Goal: Information Seeking & Learning: Stay updated

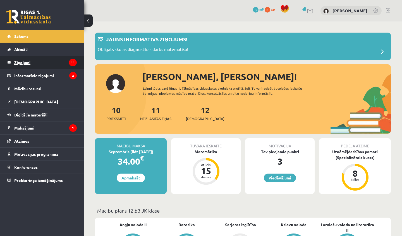
click at [38, 63] on legend "Ziņojumi 11" at bounding box center [45, 62] width 63 height 13
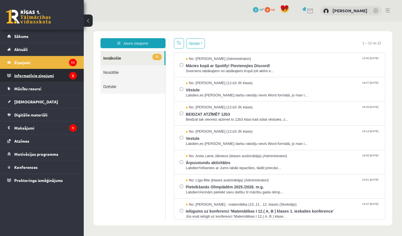
click at [32, 77] on legend "Informatīvie ziņojumi 2" at bounding box center [45, 75] width 63 height 13
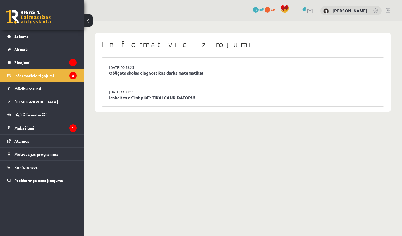
click at [140, 73] on link "Obligāts skolas diagnostikas darbs matemātikā!" at bounding box center [242, 73] width 267 height 6
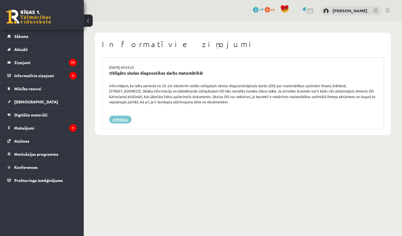
click at [112, 116] on link "Atpakaļ" at bounding box center [120, 120] width 22 height 8
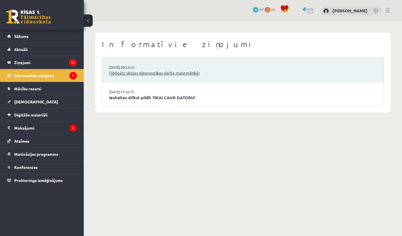
click at [140, 73] on link "Obligāts skolas diagnostikas darbs matemātikā!" at bounding box center [242, 73] width 267 height 6
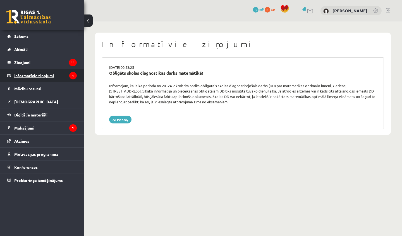
click at [23, 74] on legend "Informatīvie ziņojumi 1" at bounding box center [45, 75] width 63 height 13
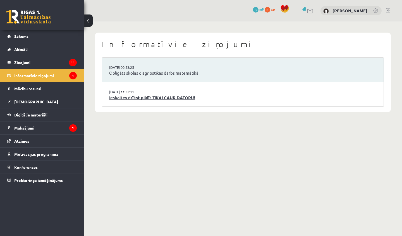
click at [138, 96] on link "Ieskaites drīkst pildīt TIKAI CAUR DATORU!" at bounding box center [242, 98] width 267 height 6
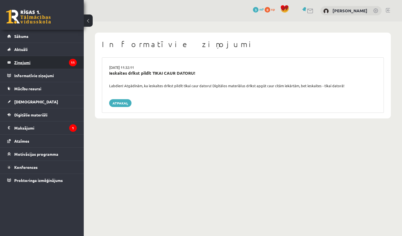
click at [50, 63] on legend "Ziņojumi 11" at bounding box center [45, 62] width 63 height 13
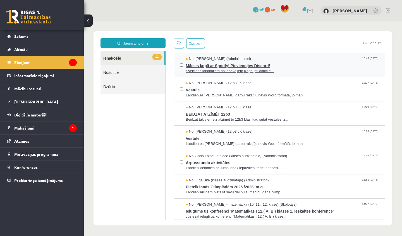
click at [235, 64] on span "Mācies kopā ar Spotify! Pievienojies Discord!" at bounding box center [283, 65] width 194 height 7
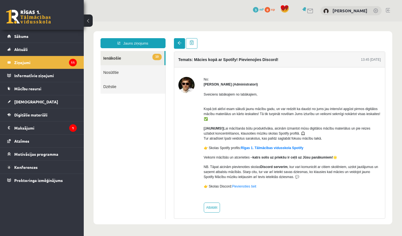
click at [178, 44] on span at bounding box center [179, 43] width 4 height 4
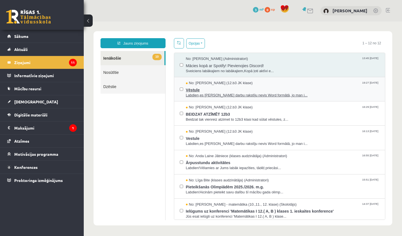
click at [260, 91] on span "Vēstule" at bounding box center [283, 89] width 194 height 7
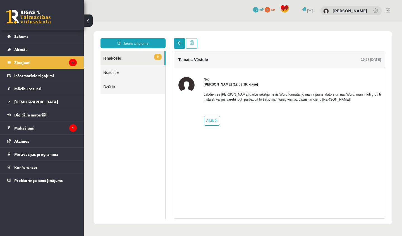
click at [176, 42] on link at bounding box center [179, 43] width 11 height 11
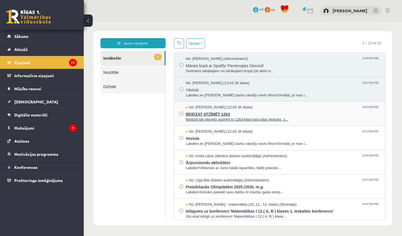
click at [270, 113] on span "BEIDZAT ATZĪMĒT 12b3" at bounding box center [283, 113] width 194 height 7
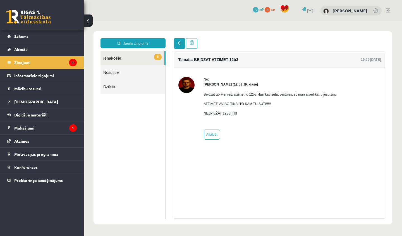
click at [174, 39] on link at bounding box center [179, 43] width 11 height 11
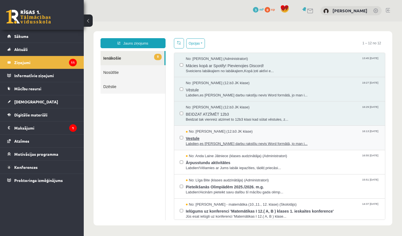
click at [234, 138] on span "Vestule" at bounding box center [283, 137] width 194 height 7
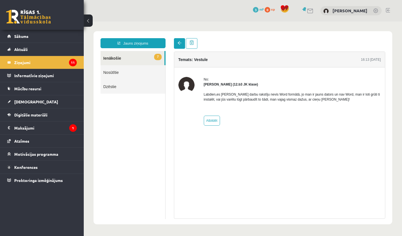
click at [178, 44] on span at bounding box center [179, 43] width 4 height 4
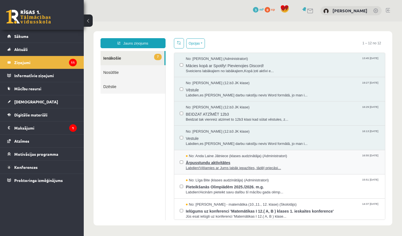
click at [253, 161] on span "Ārpusstundu aktivitātes" at bounding box center [283, 162] width 194 height 7
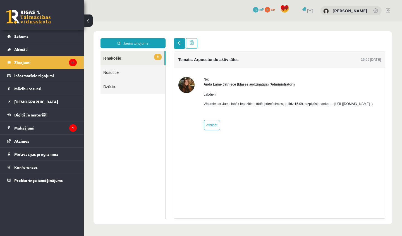
click at [177, 42] on link at bounding box center [179, 43] width 11 height 11
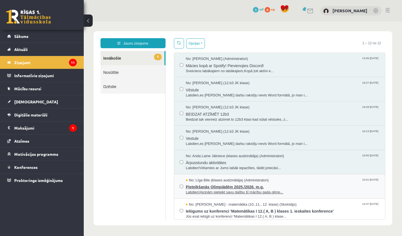
click at [290, 184] on span "Pieteikšanās Olimpiādēm 2025./2026. m.g." at bounding box center [283, 186] width 194 height 7
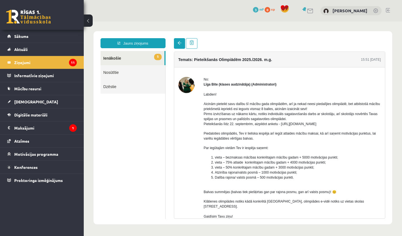
click at [178, 44] on span at bounding box center [179, 43] width 4 height 4
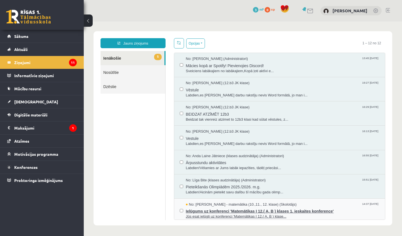
click at [198, 204] on span "No: Laima Tukāne - Grosa - matemātika (10.,11., 12. klase) (Skolotājs)" at bounding box center [241, 204] width 111 height 5
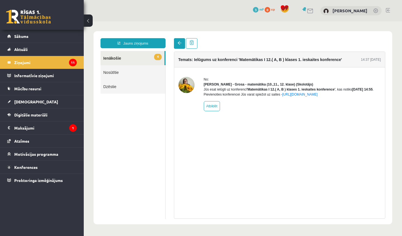
click at [179, 46] on link at bounding box center [179, 43] width 11 height 11
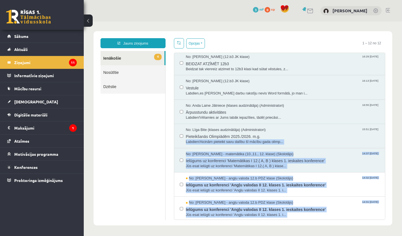
scroll to position [121, 0]
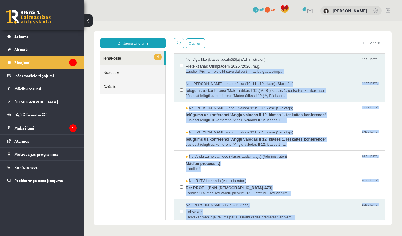
drag, startPoint x: 384, startPoint y: 185, endPoint x: 387, endPoint y: 234, distance: 49.2
click at [387, 234] on body "**********" at bounding box center [243, 128] width 318 height 214
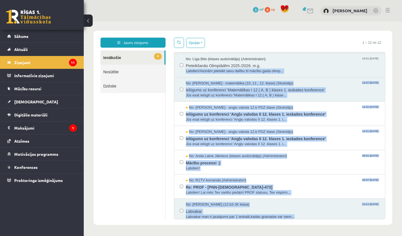
click at [388, 143] on div "Opcijas Atzīmēt visus ziņojumus Atcelt izvēlētos Atzīmēt visus kā lasītus Atzīm…" at bounding box center [280, 129] width 220 height 182
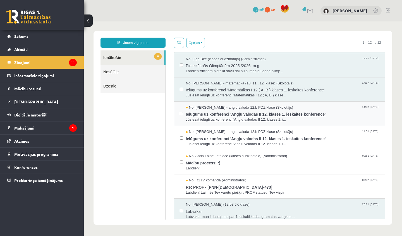
click at [224, 112] on span "Ielūgums uz konferenci 'Angļu valodas II 12. klases 1. ieskaites konference'" at bounding box center [283, 113] width 194 height 7
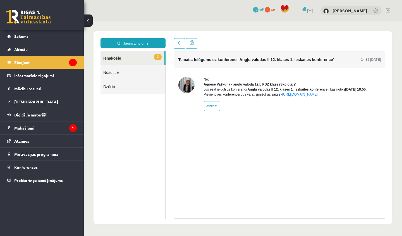
scroll to position [0, 0]
click at [180, 40] on link at bounding box center [179, 43] width 11 height 11
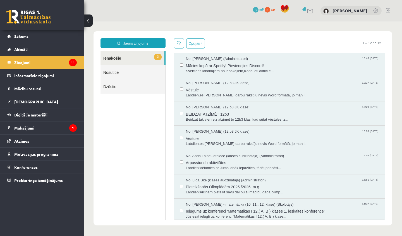
click at [118, 60] on link "3 Ienākošie" at bounding box center [132, 58] width 64 height 14
click at [76, 61] on icon "11" at bounding box center [73, 63] width 8 height 8
drag, startPoint x: 347, startPoint y: 94, endPoint x: 347, endPoint y: 112, distance: 18.1
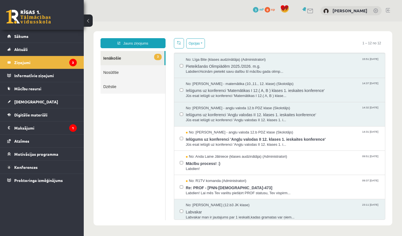
scroll to position [1, 0]
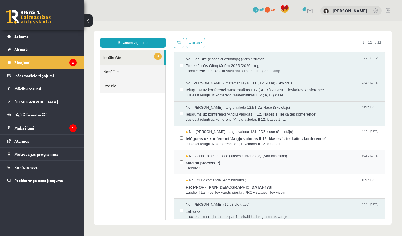
click at [294, 166] on span "Labdien!" at bounding box center [283, 168] width 194 height 5
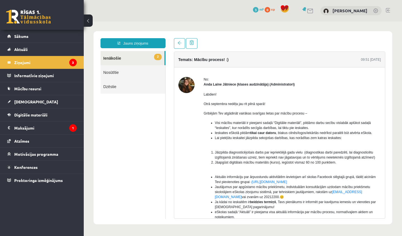
scroll to position [0, 0]
click at [14, 37] on link "Sākums" at bounding box center [41, 36] width 69 height 13
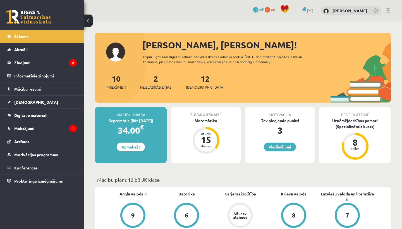
click at [0, 6] on div "0 Dāvanas 3 mP 0 xp" at bounding box center [42, 15] width 84 height 30
